Goal: Information Seeking & Learning: Learn about a topic

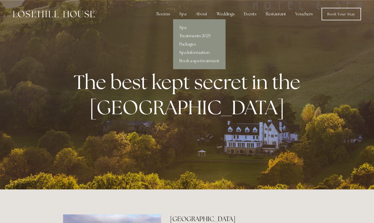
click at [187, 35] on link "Treatments 2025" at bounding box center [199, 36] width 52 height 8
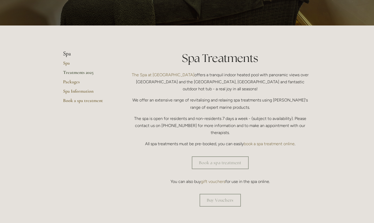
scroll to position [49, 0]
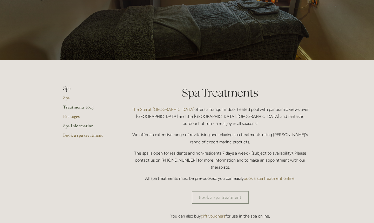
click at [89, 123] on link "Spa Information" at bounding box center [88, 127] width 50 height 9
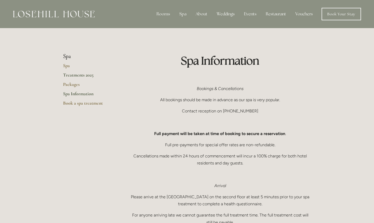
click at [79, 79] on link "Treatments 2025" at bounding box center [88, 76] width 50 height 9
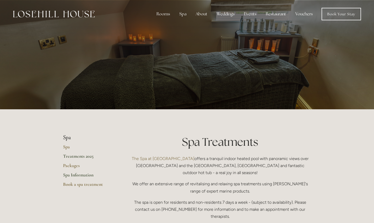
click at [86, 178] on link "Spa Information" at bounding box center [88, 176] width 50 height 9
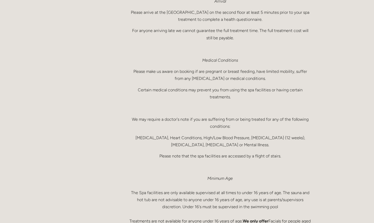
scroll to position [11, 0]
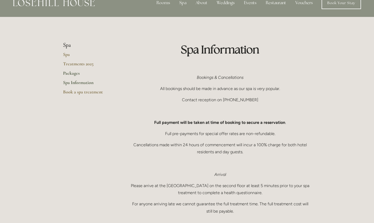
click at [75, 72] on link "Packages" at bounding box center [88, 74] width 50 height 9
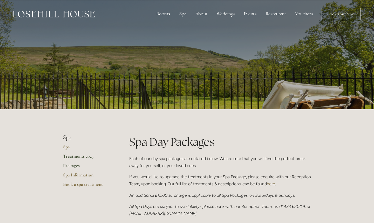
click at [88, 156] on link "Treatments 2025" at bounding box center [88, 157] width 50 height 9
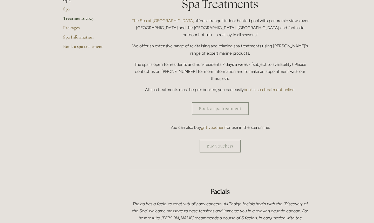
scroll to position [104, 0]
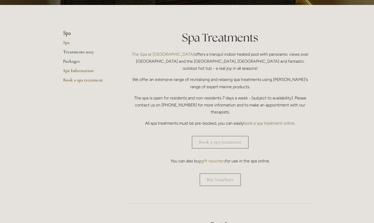
click at [78, 62] on link "Packages" at bounding box center [88, 62] width 50 height 9
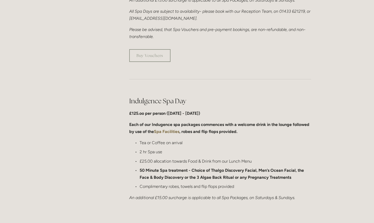
scroll to position [230, 0]
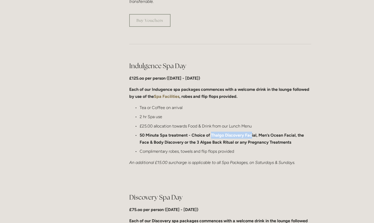
drag, startPoint x: 211, startPoint y: 136, endPoint x: 251, endPoint y: 137, distance: 40.6
click at [251, 137] on p "50 Minute Spa treatment - Choice of Thalgo Discovery Facial, Men’s Ocean Facial…" at bounding box center [226, 138] width 172 height 14
